Goal: Information Seeking & Learning: Learn about a topic

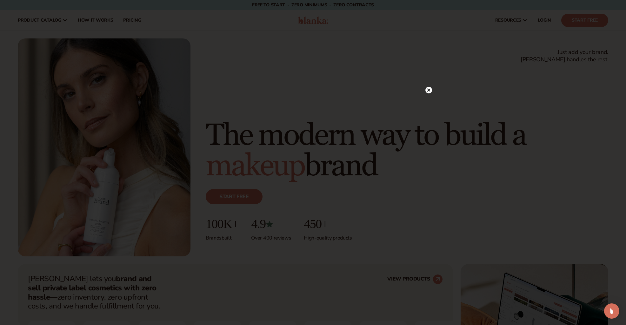
click at [429, 90] on circle at bounding box center [429, 90] width 7 height 7
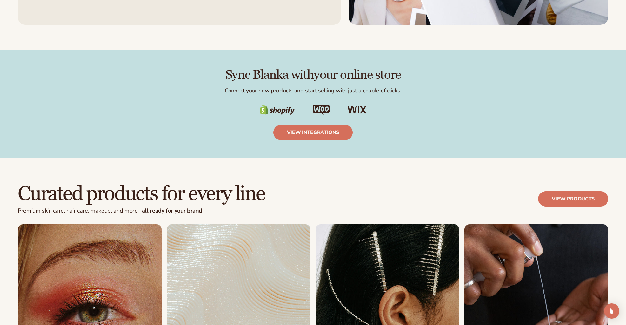
scroll to position [1175, 0]
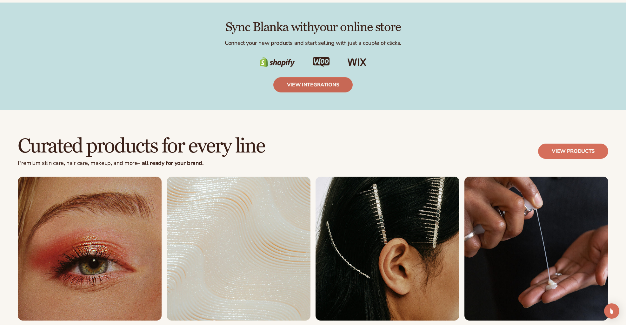
click at [328, 85] on link "view integrations" at bounding box center [314, 84] width 80 height 15
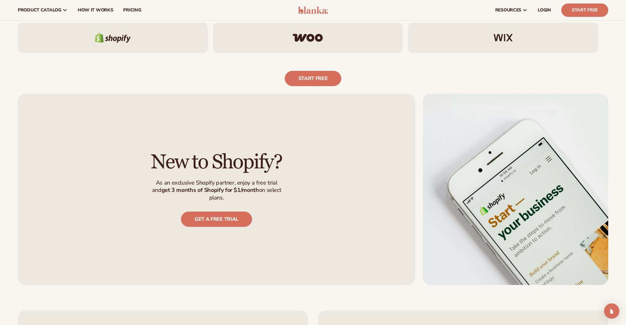
scroll to position [412, 0]
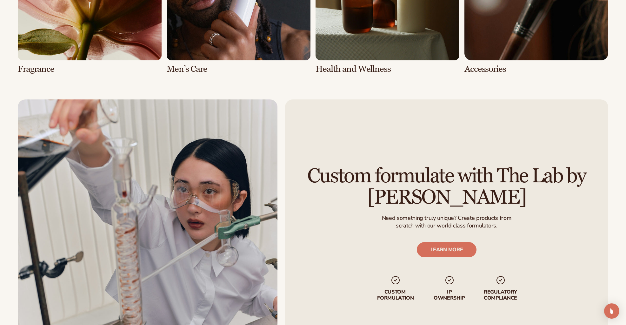
scroll to position [1605, 0]
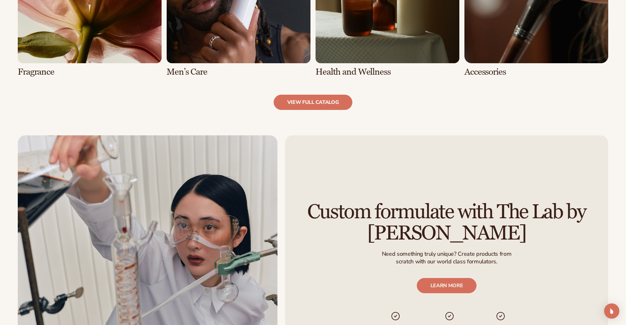
scroll to position [798, 0]
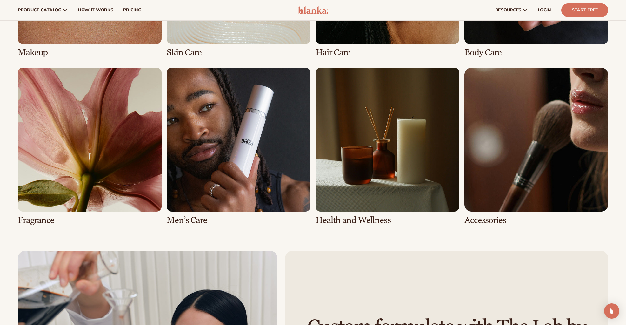
scroll to position [1294, 0]
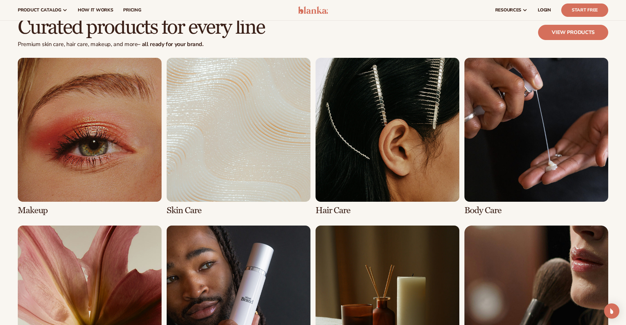
click at [221, 144] on link "2 / 8" at bounding box center [239, 137] width 144 height 158
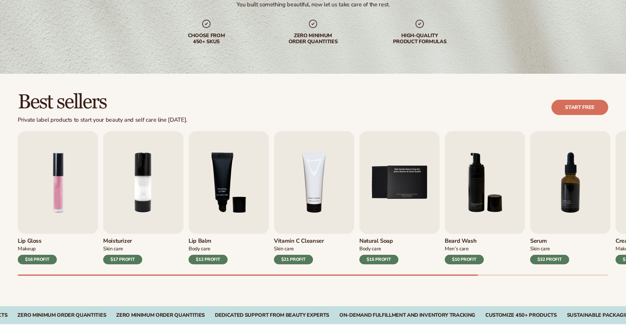
scroll to position [99, 0]
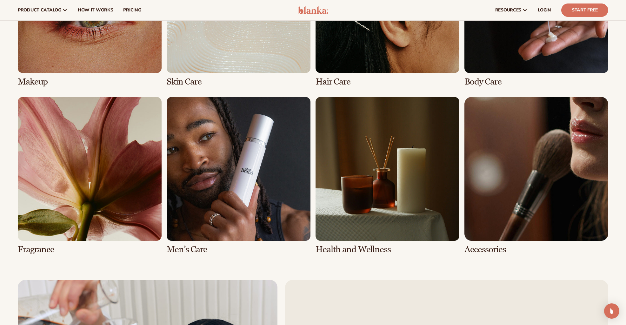
scroll to position [1387, 0]
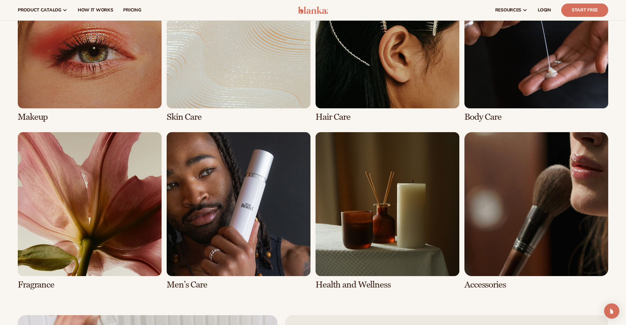
click at [491, 93] on link "4 / 8" at bounding box center [537, 43] width 144 height 158
click at [484, 118] on link "4 / 8" at bounding box center [537, 43] width 144 height 158
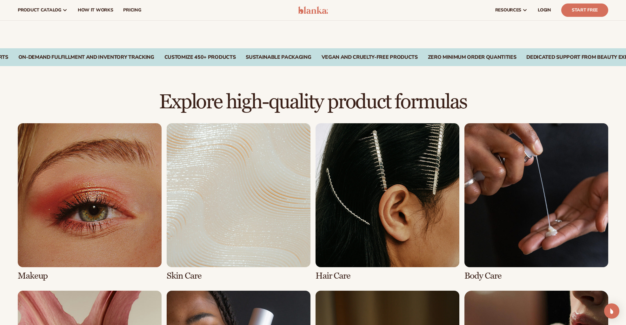
scroll to position [200, 0]
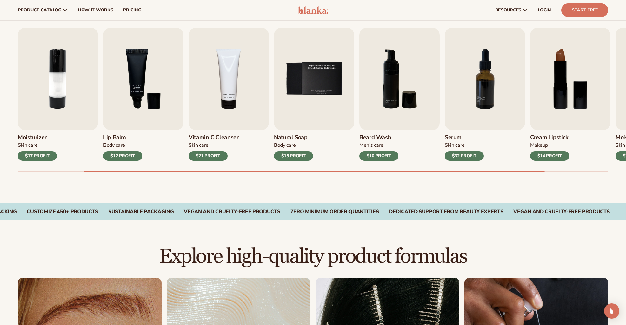
drag, startPoint x: 531, startPoint y: 174, endPoint x: 602, endPoint y: 166, distance: 71.2
click at [602, 166] on div "Best sellers Private label products to start your beauty and self care line [DA…" at bounding box center [313, 86] width 626 height 233
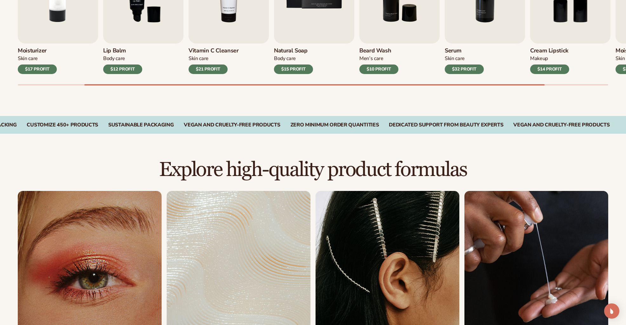
click at [547, 238] on link "4 / 8" at bounding box center [537, 270] width 144 height 158
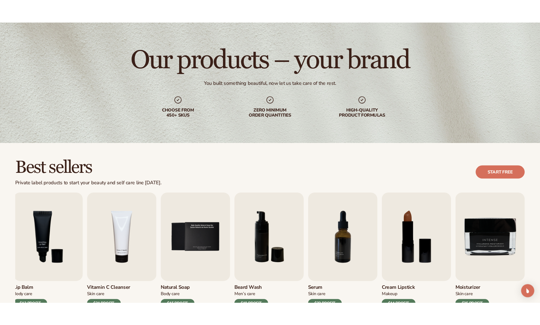
scroll to position [115, 0]
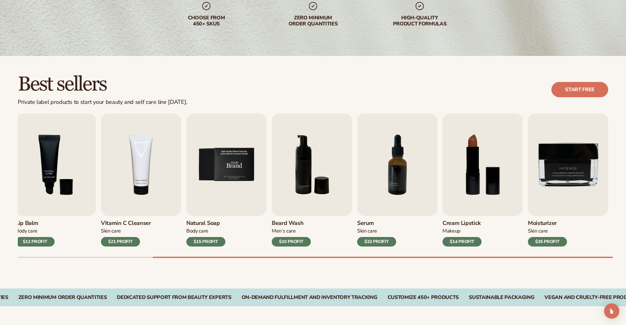
click at [211, 189] on img "5 / 9" at bounding box center [226, 164] width 80 height 103
click at [212, 241] on div "$15 PROFIT" at bounding box center [205, 242] width 39 height 10
click at [224, 189] on img "5 / 9" at bounding box center [226, 164] width 80 height 103
click at [229, 176] on img "5 / 9" at bounding box center [226, 164] width 80 height 103
click at [229, 174] on img "5 / 9" at bounding box center [226, 164] width 80 height 103
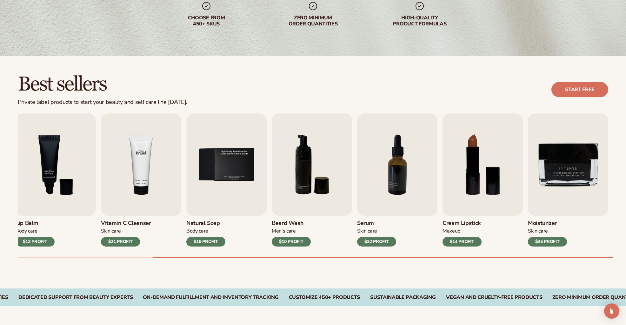
click at [145, 181] on img "4 / 9" at bounding box center [141, 164] width 80 height 103
click at [57, 182] on img "3 / 9" at bounding box center [56, 164] width 80 height 103
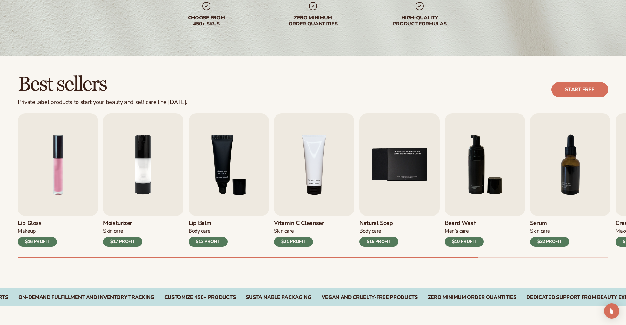
click at [60, 258] on div at bounding box center [248, 257] width 461 height 1
click at [39, 244] on div "$16 PROFIT" at bounding box center [37, 242] width 39 height 10
click at [39, 243] on div "$16 PROFIT" at bounding box center [37, 242] width 39 height 10
click at [394, 190] on img "5 / 9" at bounding box center [400, 164] width 80 height 103
